Goal: Download file/media

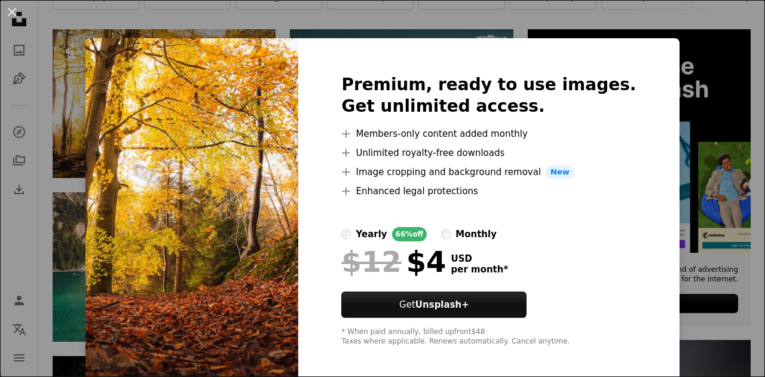
scroll to position [6, 0]
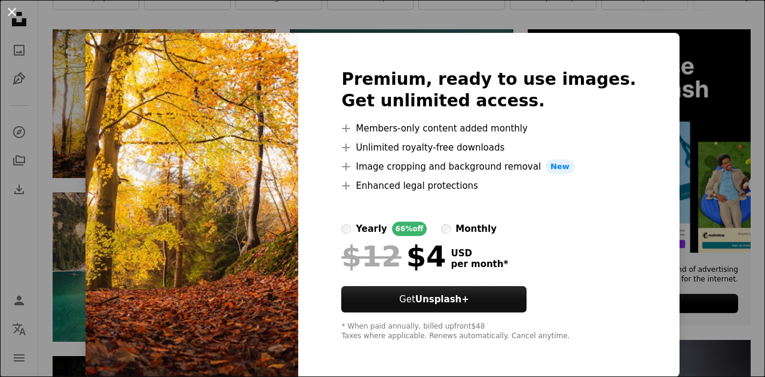
click at [11, 14] on button "An X shape" at bounding box center [12, 12] width 14 height 14
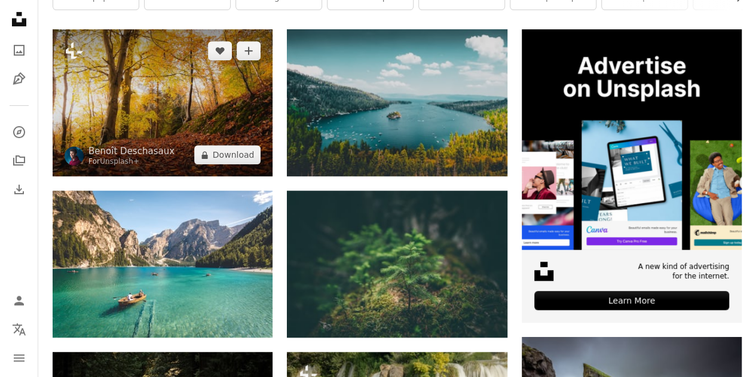
click at [115, 93] on img at bounding box center [163, 102] width 220 height 147
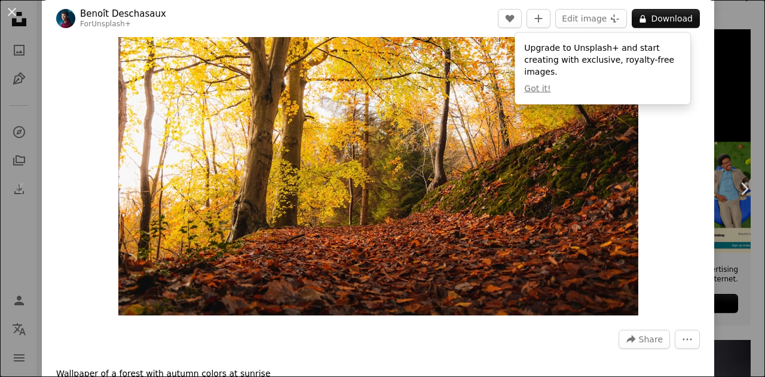
scroll to position [62, 0]
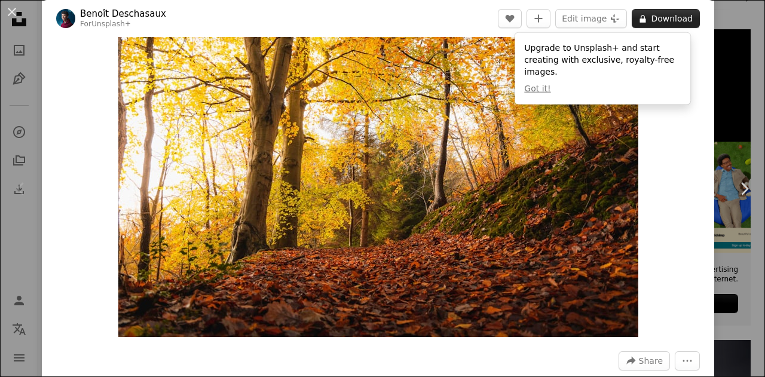
click at [649, 21] on button "A lock Download" at bounding box center [666, 18] width 68 height 19
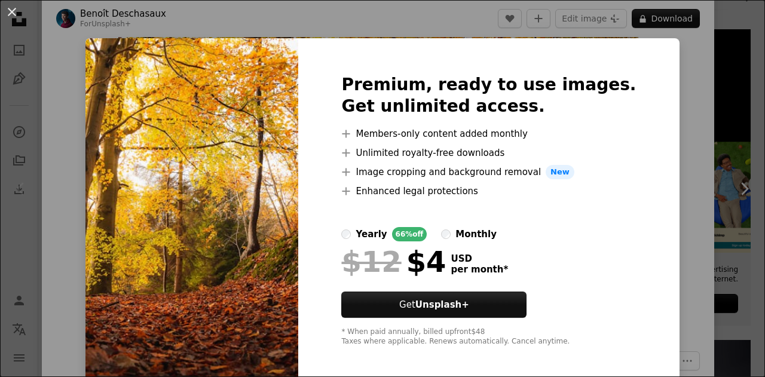
scroll to position [6, 0]
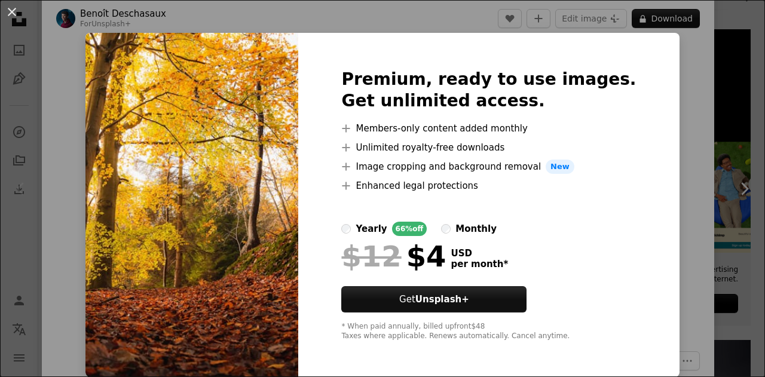
click at [670, 200] on div "An X shape Premium, ready to use images. Get unlimited access. A plus sign Memb…" at bounding box center [382, 188] width 765 height 377
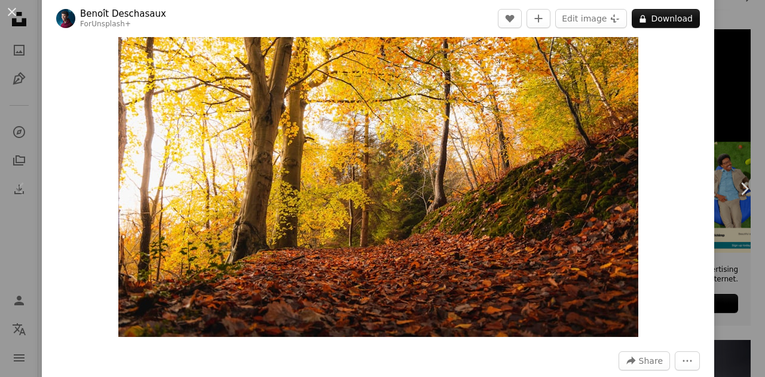
click at [462, 216] on img "Zoom in on this image" at bounding box center [378, 163] width 520 height 347
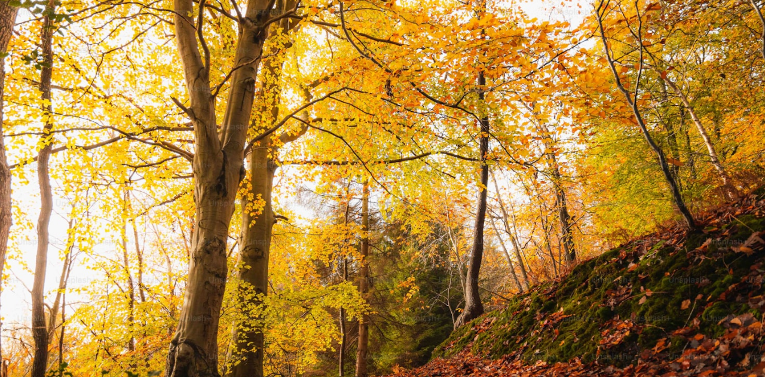
scroll to position [60, 0]
